Goal: Transaction & Acquisition: Purchase product/service

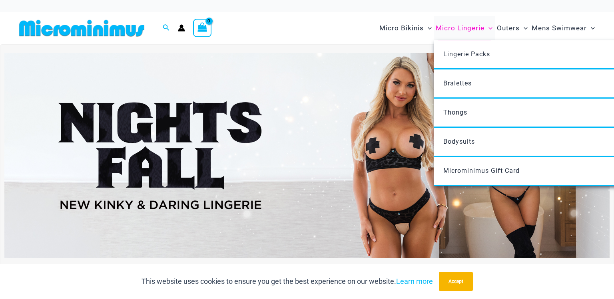
click at [466, 27] on span "Micro Lingerie" at bounding box center [460, 28] width 49 height 20
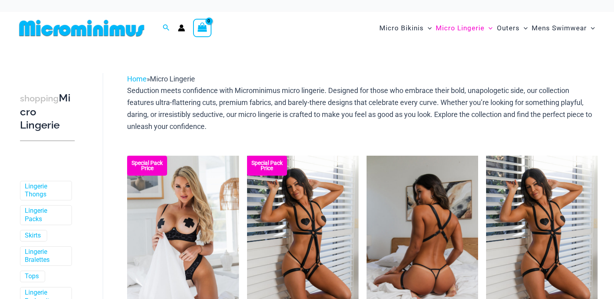
scroll to position [5, 0]
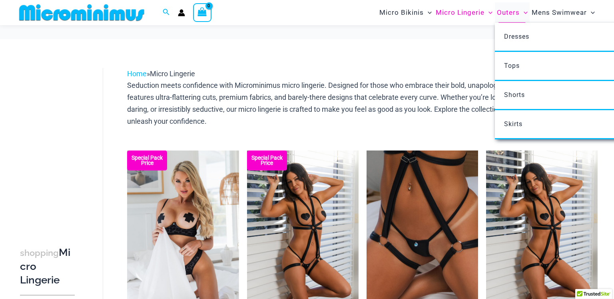
click at [508, 13] on span "Outers" at bounding box center [508, 12] width 23 height 20
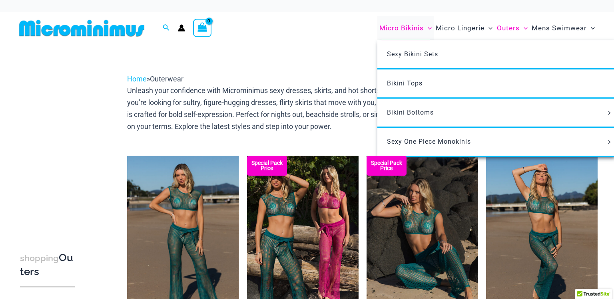
click at [406, 26] on span "Micro Bikinis" at bounding box center [401, 28] width 44 height 20
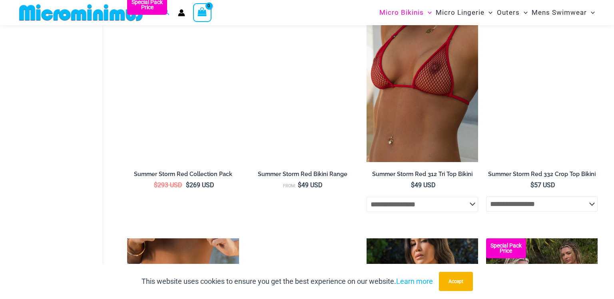
scroll to position [1748, 0]
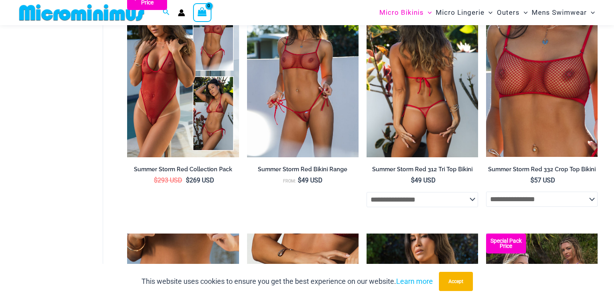
click at [410, 103] on img at bounding box center [423, 73] width 112 height 167
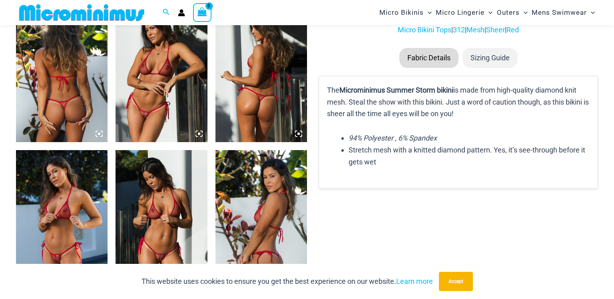
scroll to position [517, 0]
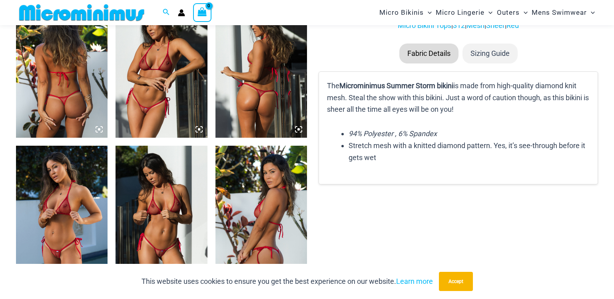
click at [140, 205] on img at bounding box center [162, 215] width 92 height 138
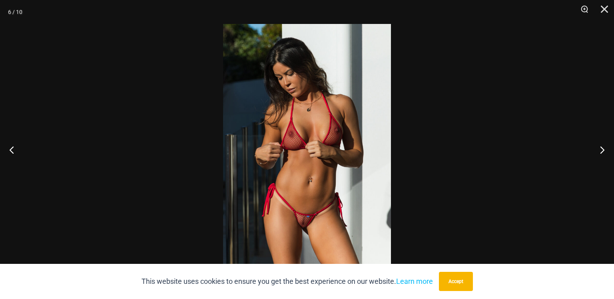
scroll to position [440, 0]
click at [600, 152] on button "Next" at bounding box center [599, 150] width 30 height 40
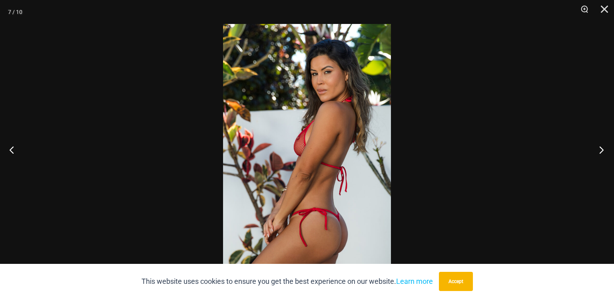
click at [600, 152] on button "Next" at bounding box center [599, 150] width 30 height 40
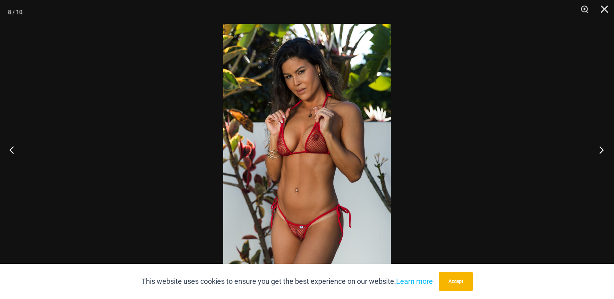
click at [600, 152] on button "Next" at bounding box center [599, 150] width 30 height 40
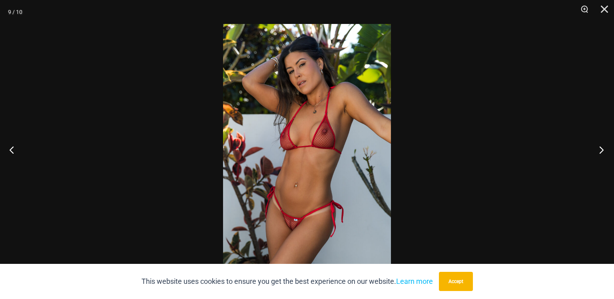
click at [600, 152] on button "Next" at bounding box center [599, 150] width 30 height 40
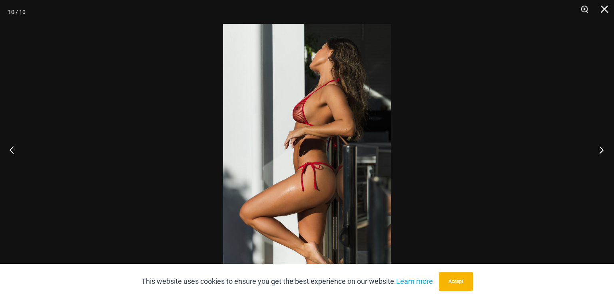
click at [600, 152] on button "Next" at bounding box center [599, 150] width 30 height 40
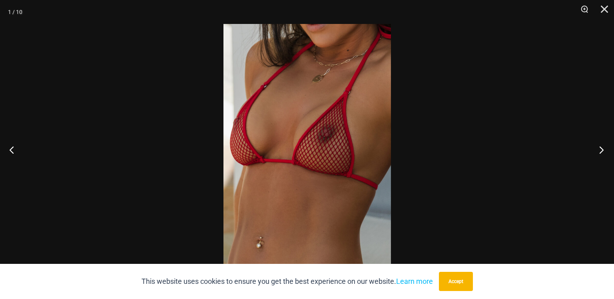
click at [600, 152] on button "Next" at bounding box center [599, 150] width 30 height 40
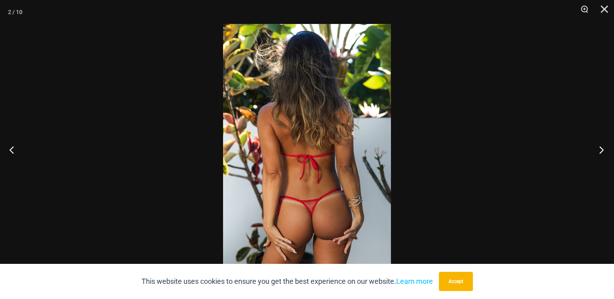
click at [600, 152] on button "Next" at bounding box center [599, 150] width 30 height 40
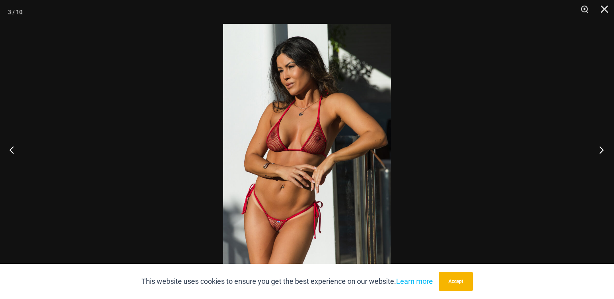
click at [600, 152] on button "Next" at bounding box center [599, 150] width 30 height 40
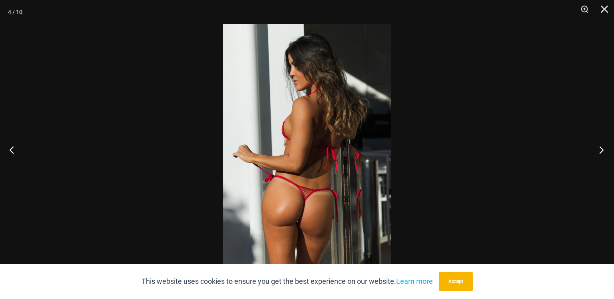
click at [600, 152] on button "Next" at bounding box center [599, 150] width 30 height 40
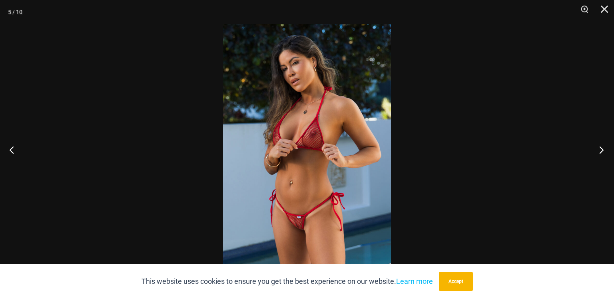
click at [600, 152] on button "Next" at bounding box center [599, 150] width 30 height 40
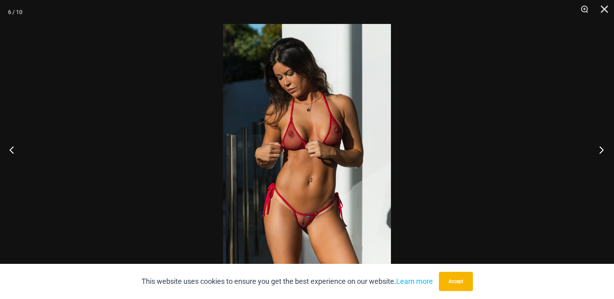
click at [600, 152] on button "Next" at bounding box center [599, 150] width 30 height 40
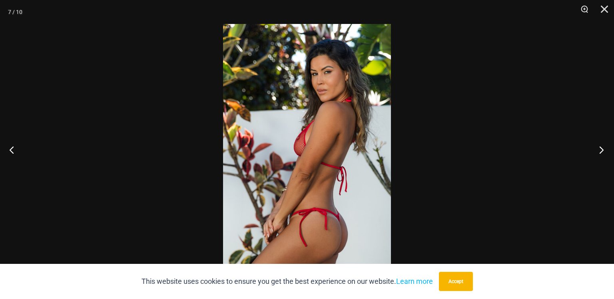
click at [600, 152] on button "Next" at bounding box center [599, 150] width 30 height 40
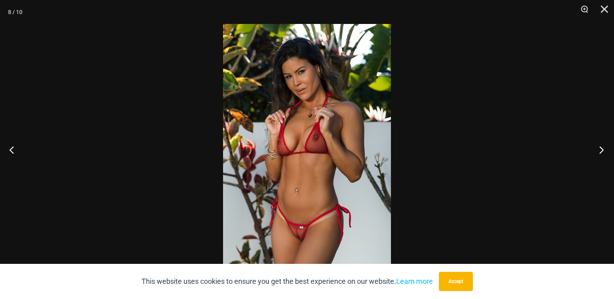
click at [600, 152] on button "Next" at bounding box center [599, 150] width 30 height 40
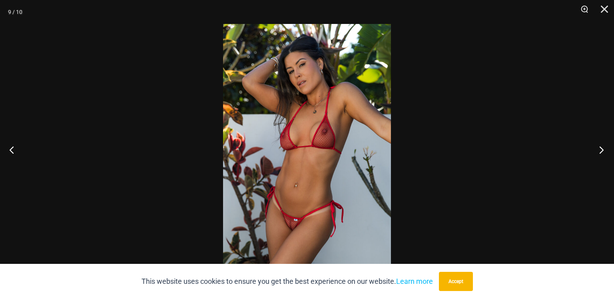
click at [600, 152] on button "Next" at bounding box center [599, 150] width 30 height 40
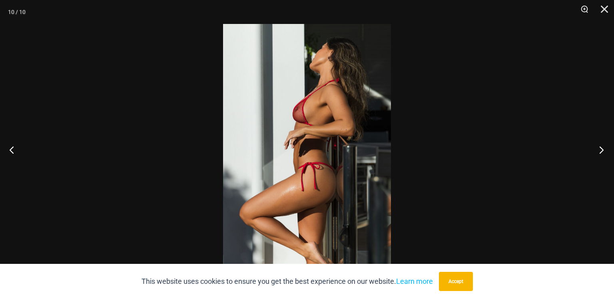
click at [600, 152] on button "Next" at bounding box center [599, 150] width 30 height 40
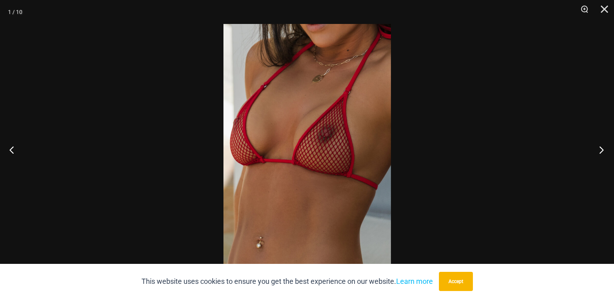
click at [600, 152] on button "Next" at bounding box center [599, 150] width 30 height 40
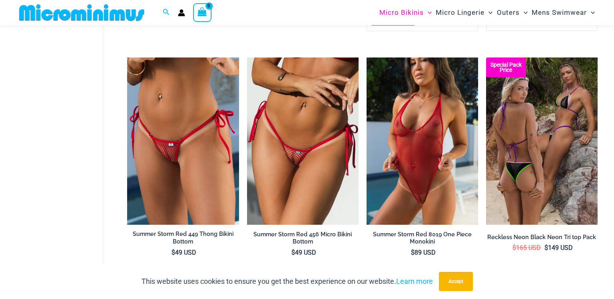
scroll to position [1920, 0]
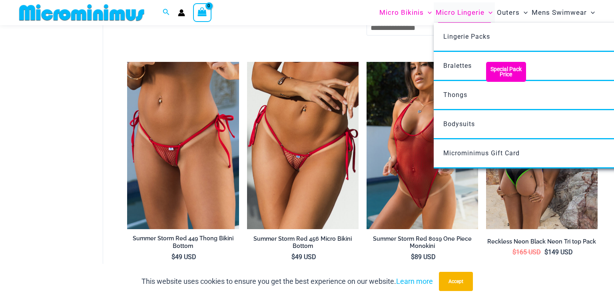
click at [473, 7] on span "Micro Lingerie" at bounding box center [460, 12] width 49 height 20
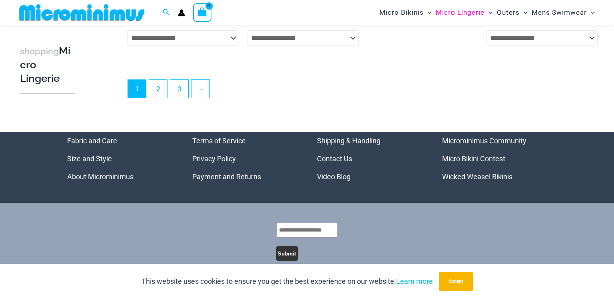
scroll to position [2073, 0]
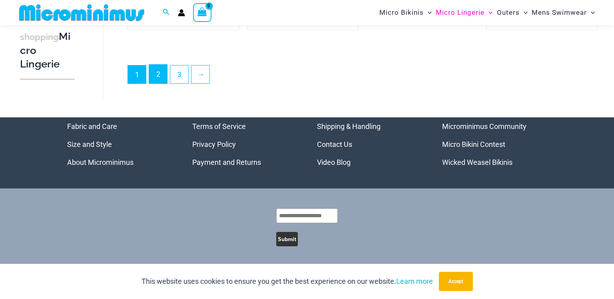
click at [155, 81] on link "2" at bounding box center [158, 74] width 18 height 19
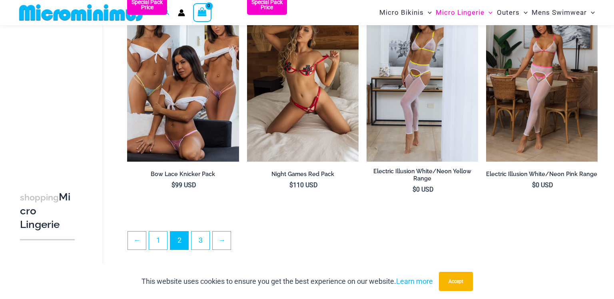
scroll to position [1984, 0]
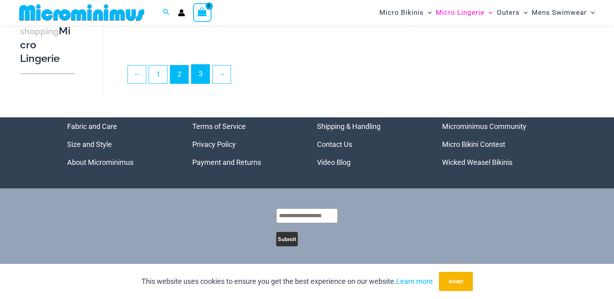
click at [205, 72] on link "3" at bounding box center [200, 74] width 18 height 19
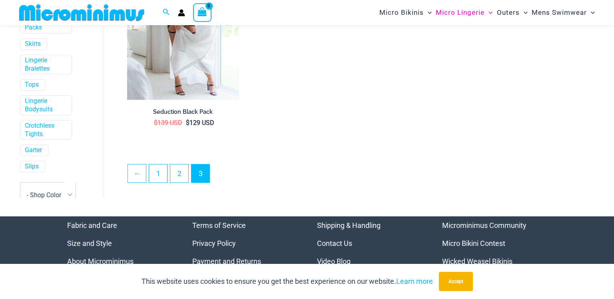
scroll to position [406, 0]
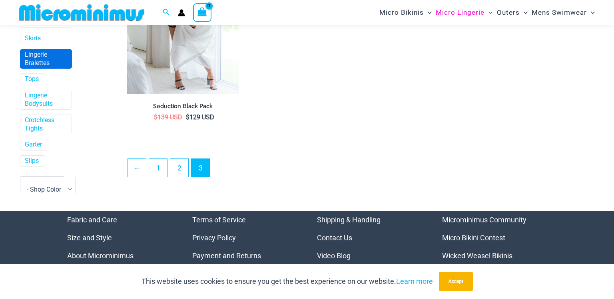
click at [22, 62] on span "Lingerie Bralettes" at bounding box center [45, 59] width 51 height 19
